Goal: Complete application form

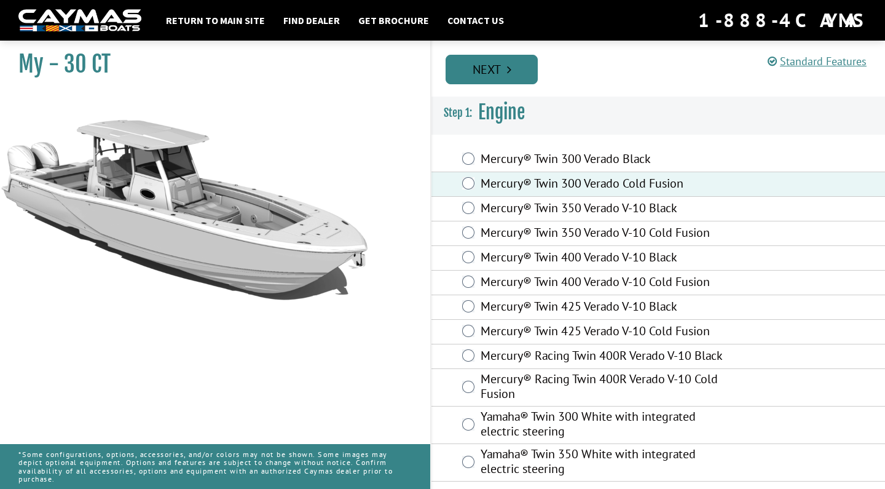
click at [489, 61] on link "Next" at bounding box center [492, 70] width 92 height 30
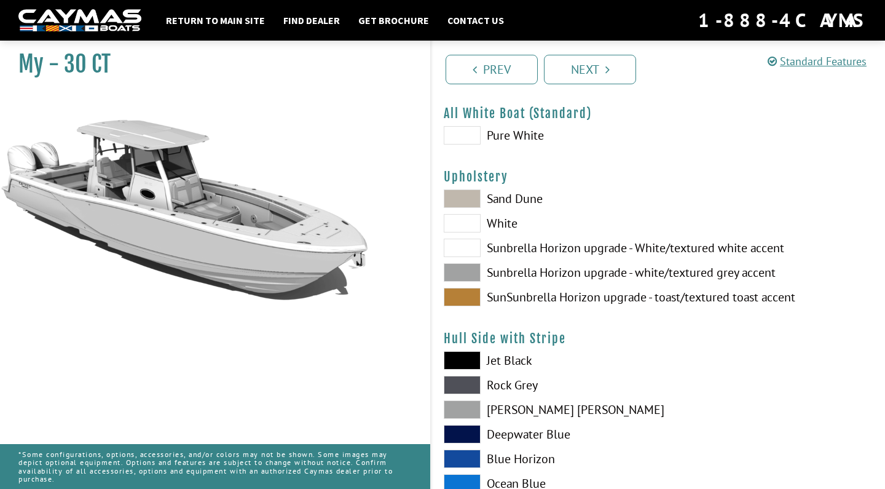
scroll to position [42, 0]
click at [461, 220] on span at bounding box center [462, 222] width 37 height 18
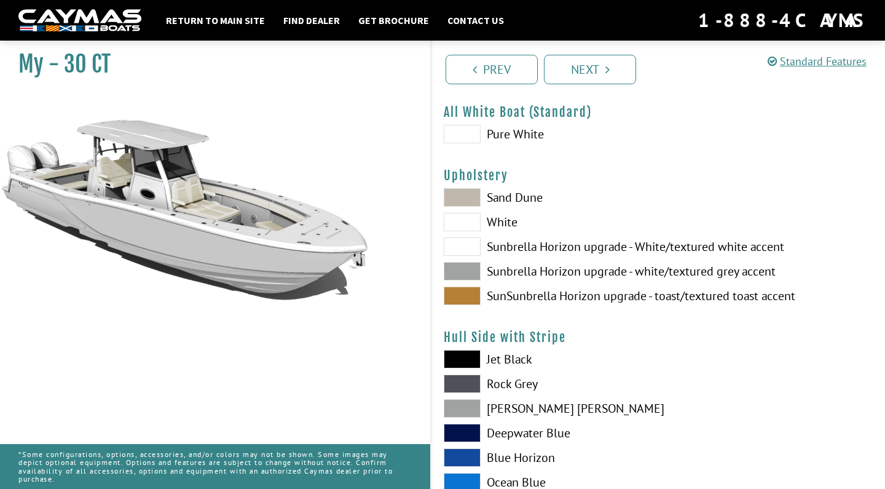
click at [460, 197] on span at bounding box center [462, 197] width 37 height 18
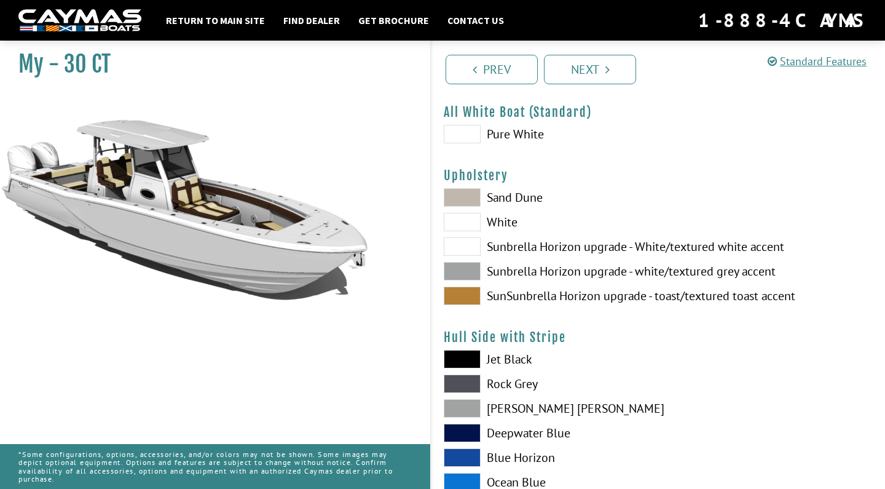
click at [462, 220] on span at bounding box center [462, 222] width 37 height 18
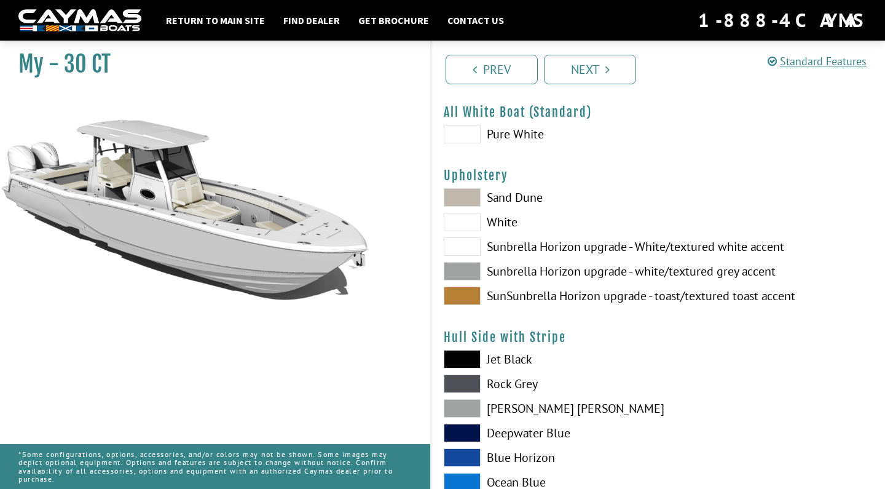
click at [464, 269] on span at bounding box center [462, 271] width 37 height 18
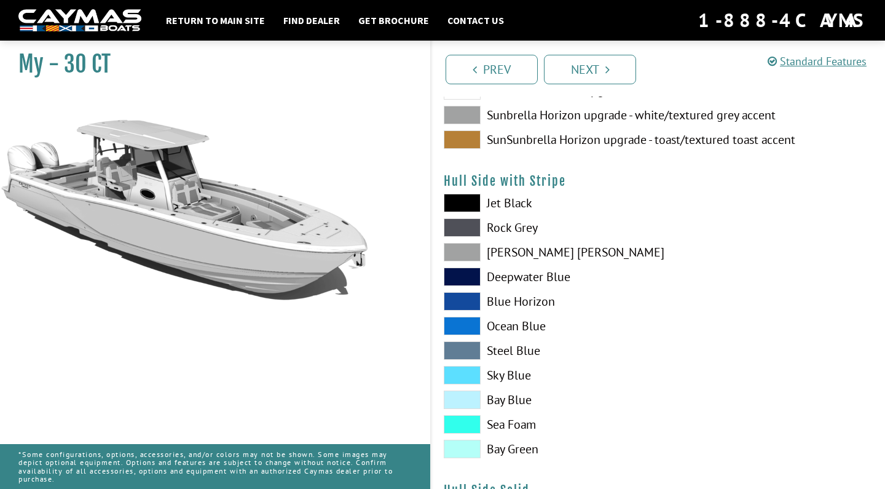
scroll to position [203, 0]
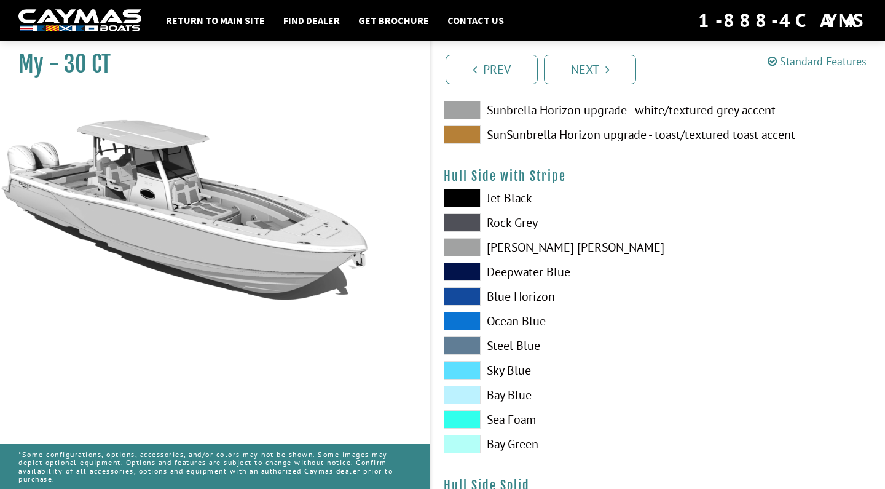
click at [458, 294] on span at bounding box center [462, 296] width 37 height 18
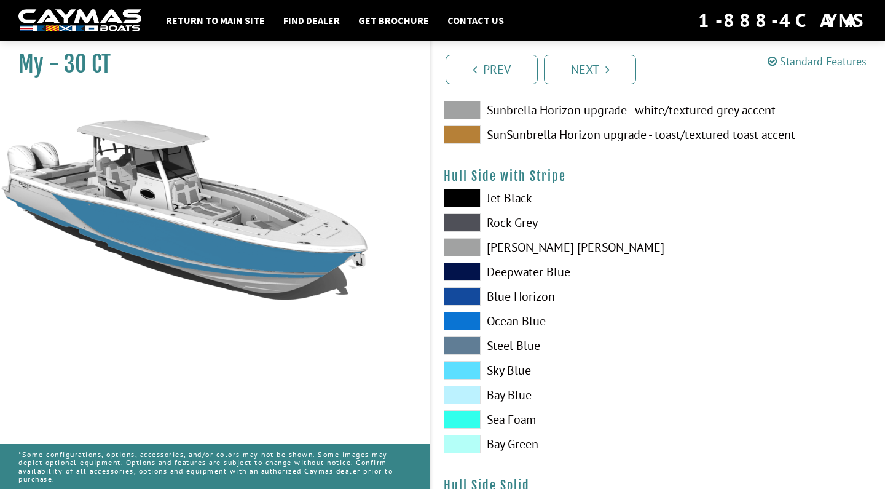
click at [458, 342] on span at bounding box center [462, 345] width 37 height 18
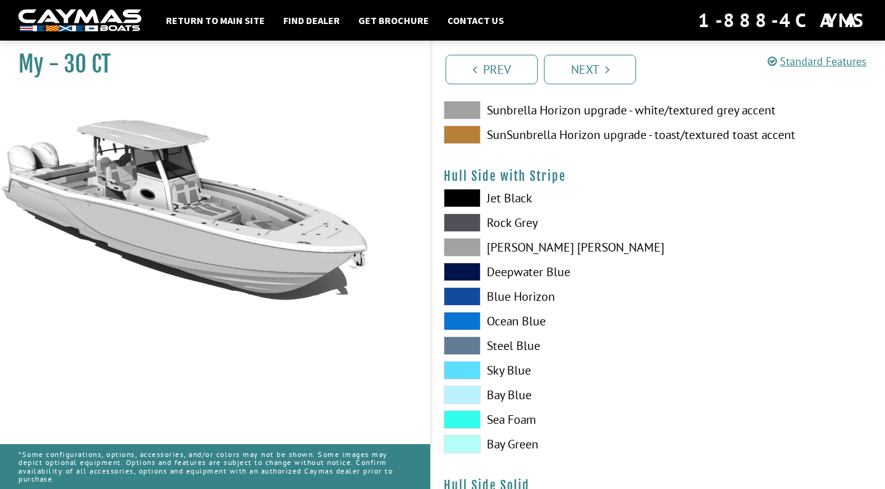
click at [458, 342] on span at bounding box center [462, 345] width 37 height 18
click at [459, 294] on span at bounding box center [462, 296] width 37 height 18
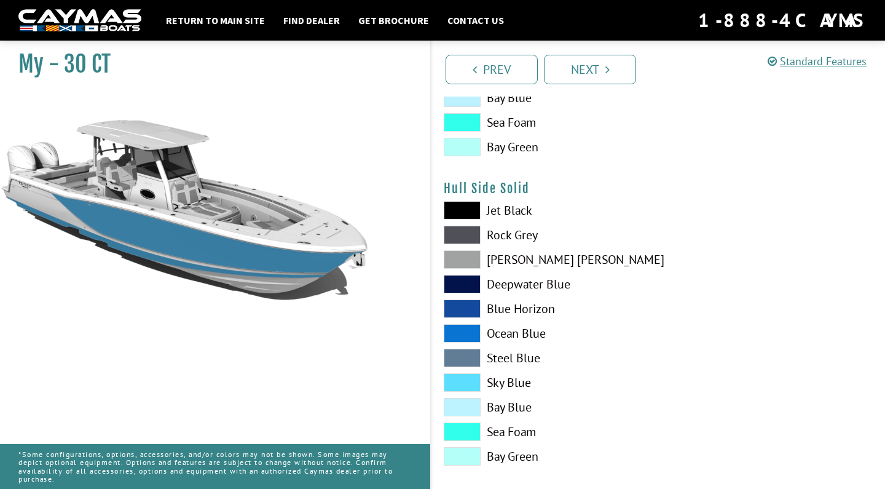
scroll to position [541, 0]
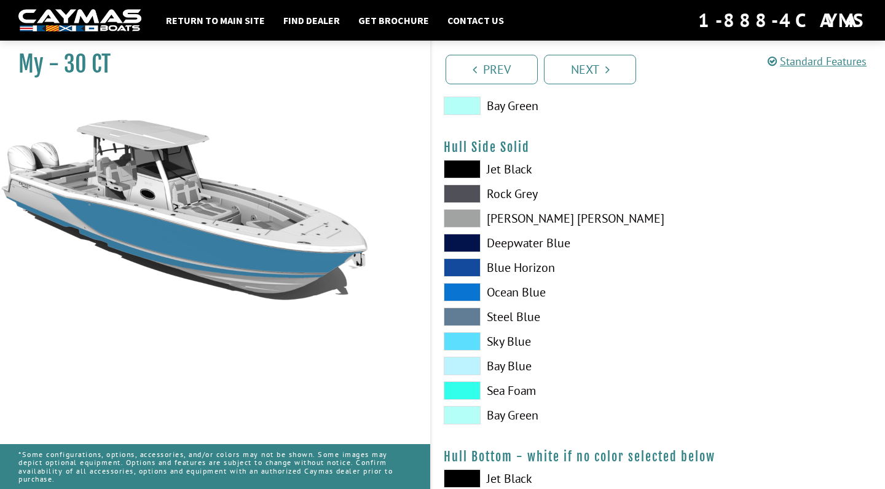
click at [458, 267] on span at bounding box center [462, 267] width 37 height 18
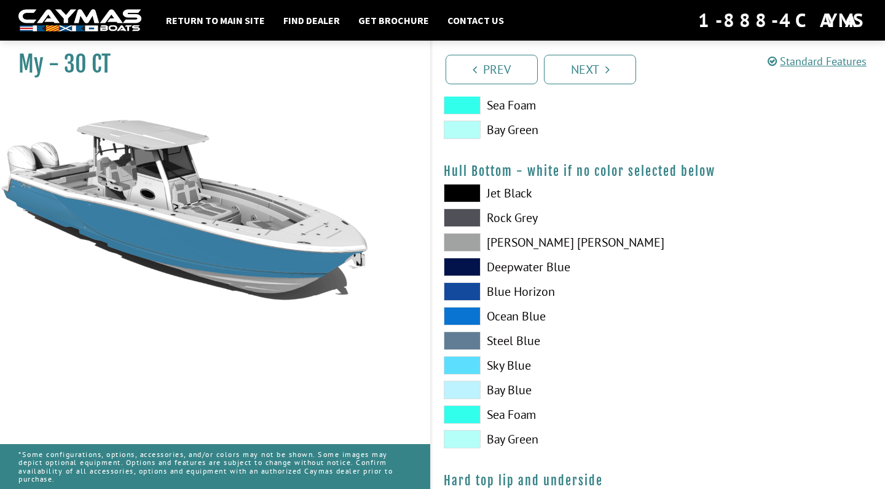
scroll to position [830, 0]
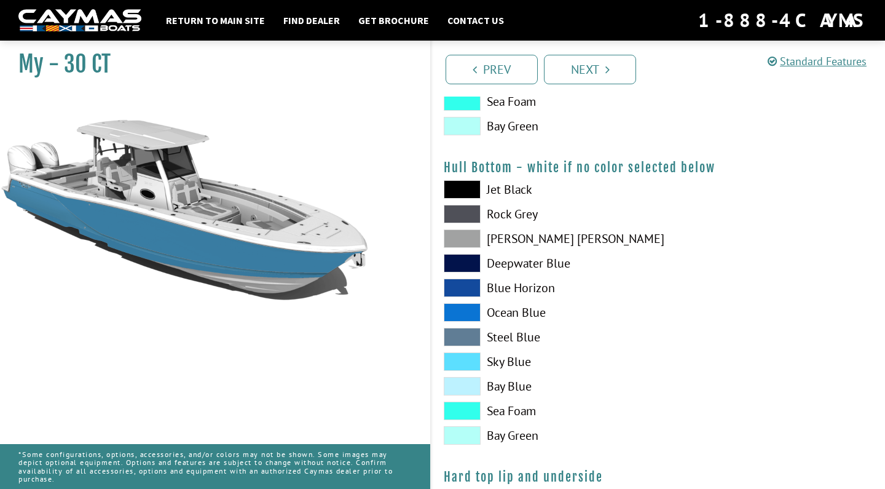
click at [457, 289] on span at bounding box center [462, 287] width 37 height 18
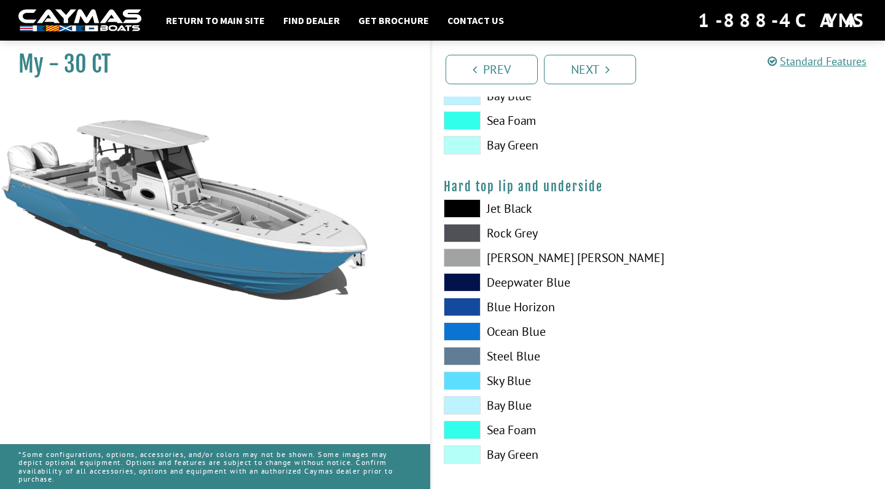
scroll to position [1143, 0]
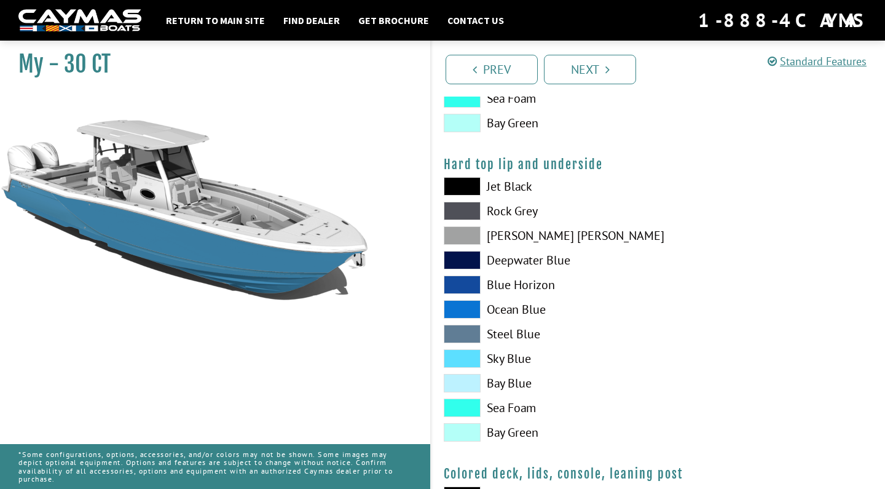
click at [458, 284] on span at bounding box center [462, 284] width 37 height 18
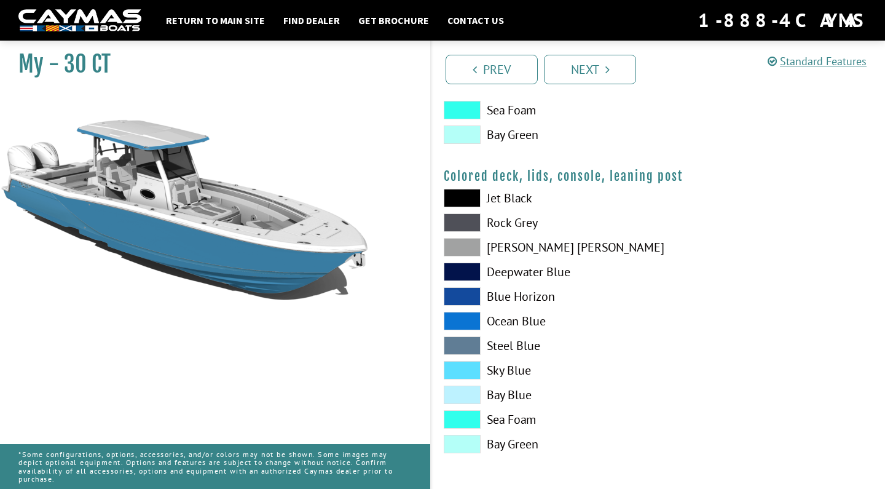
scroll to position [1440, 0]
click at [602, 69] on link "Next" at bounding box center [590, 70] width 92 height 30
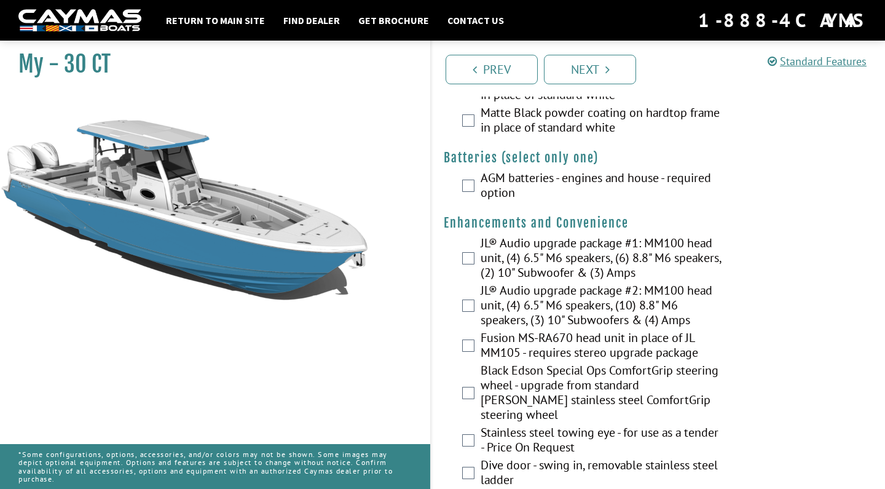
scroll to position [376, 0]
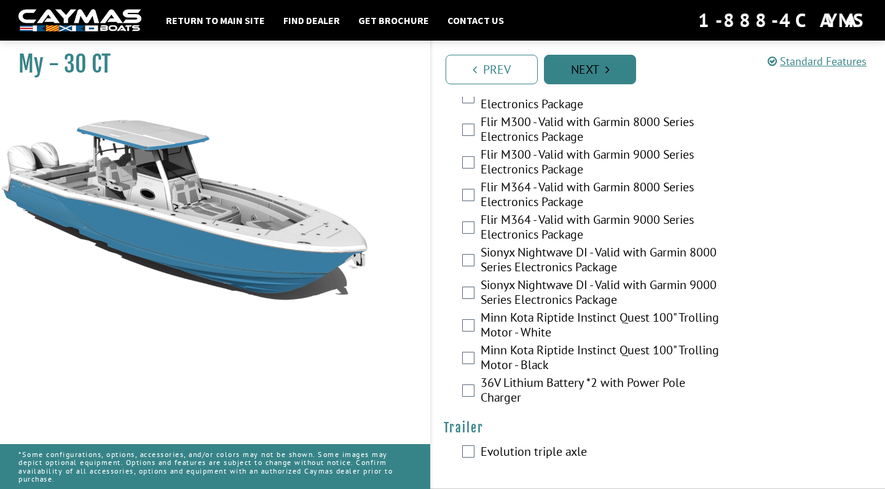
click at [597, 63] on link "Next" at bounding box center [590, 70] width 92 height 30
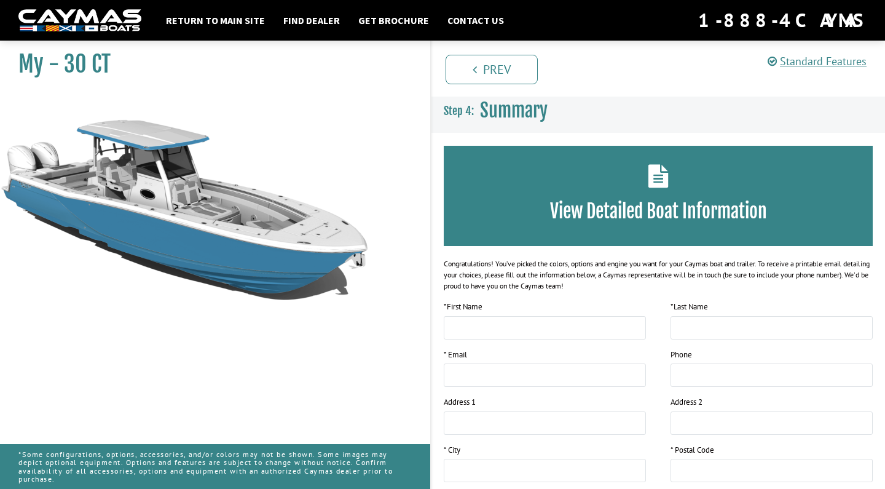
scroll to position [0, 0]
